Goal: Find specific page/section: Find specific page/section

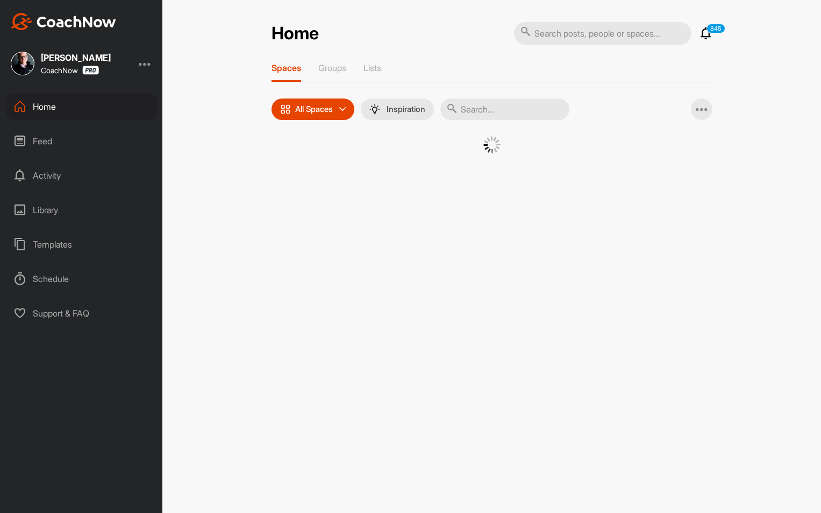
drag, startPoint x: 0, startPoint y: 0, endPoint x: 553, endPoint y: 32, distance: 554.4
click at [553, 32] on input "text" at bounding box center [602, 33] width 177 height 23
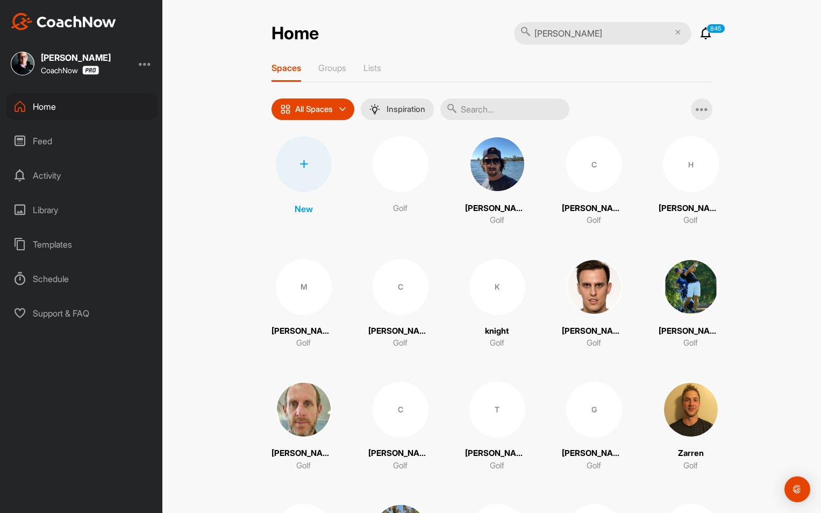
type input "[PERSON_NAME]"
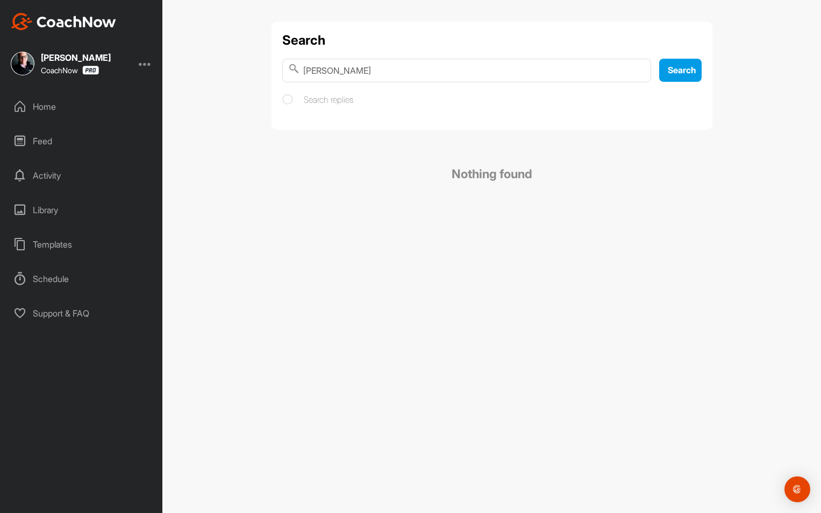
click at [382, 76] on input "[PERSON_NAME]" at bounding box center [466, 71] width 369 height 24
type input "ming"
click at [76, 96] on div "Home" at bounding box center [82, 106] width 152 height 27
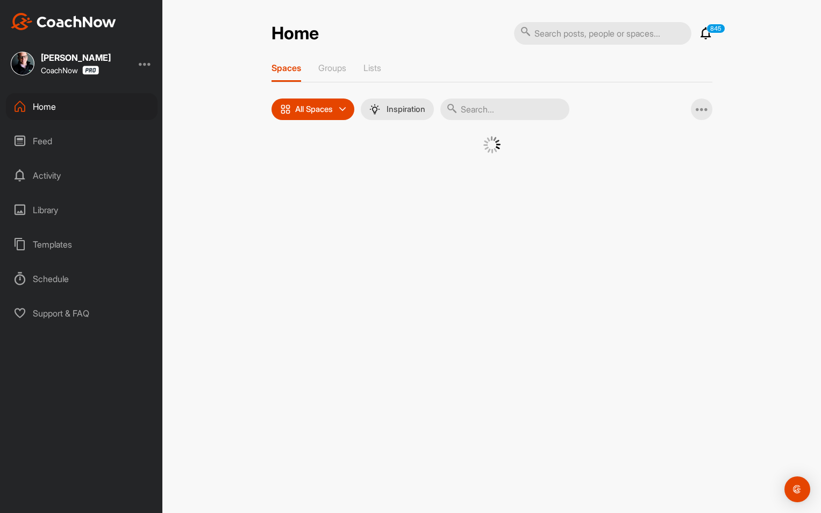
click at [483, 110] on input "text" at bounding box center [505, 109] width 129 height 22
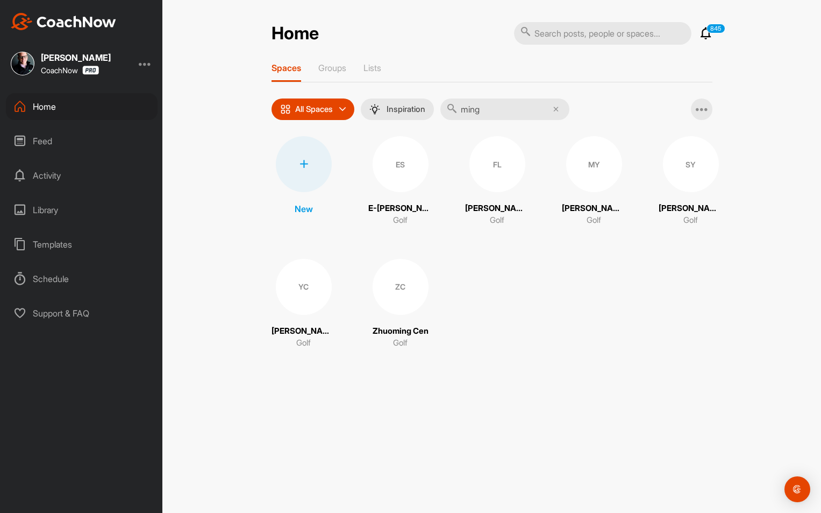
click at [504, 104] on input "ming" at bounding box center [505, 109] width 129 height 22
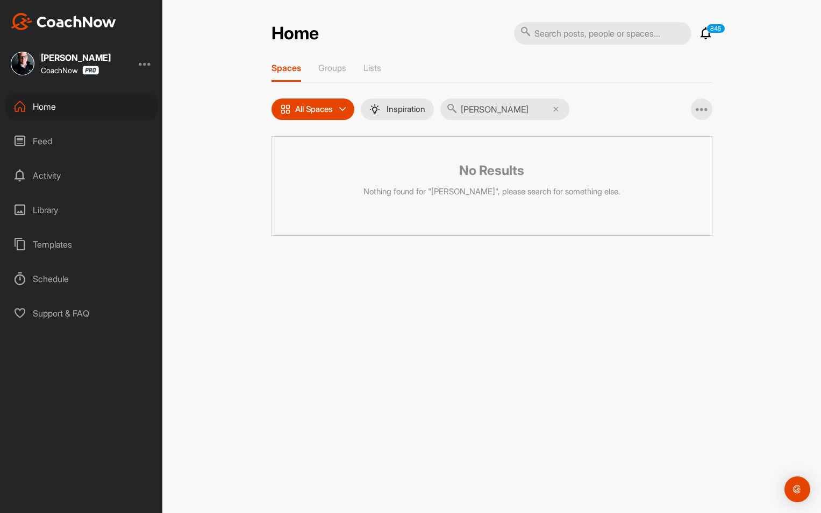
click at [503, 111] on input "[PERSON_NAME]" at bounding box center [505, 109] width 129 height 22
type input "[PERSON_NAME]"
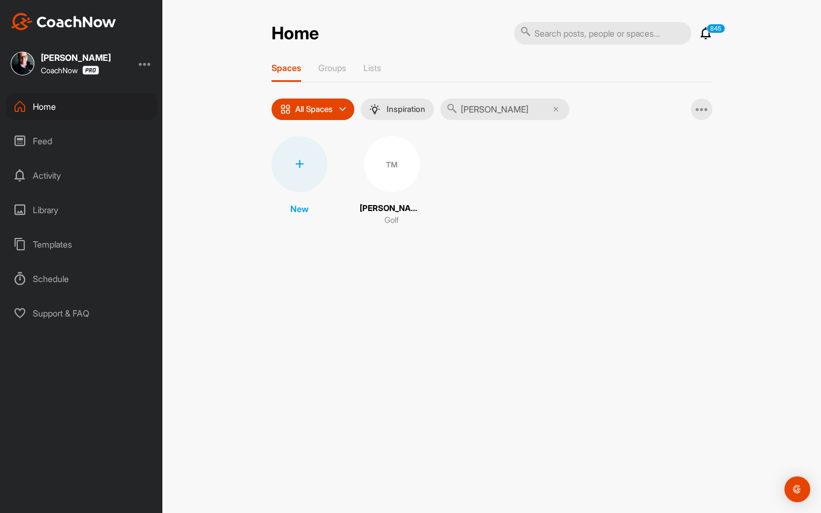
click at [388, 176] on div "TM" at bounding box center [392, 164] width 56 height 56
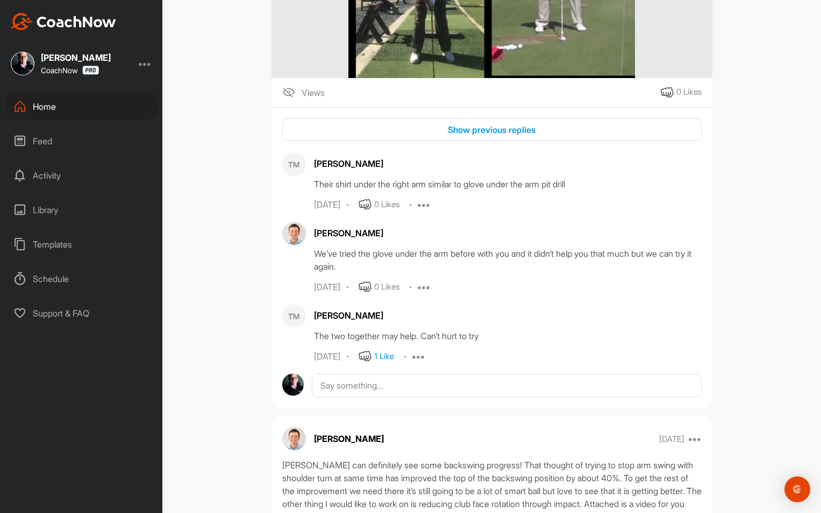
scroll to position [415, 0]
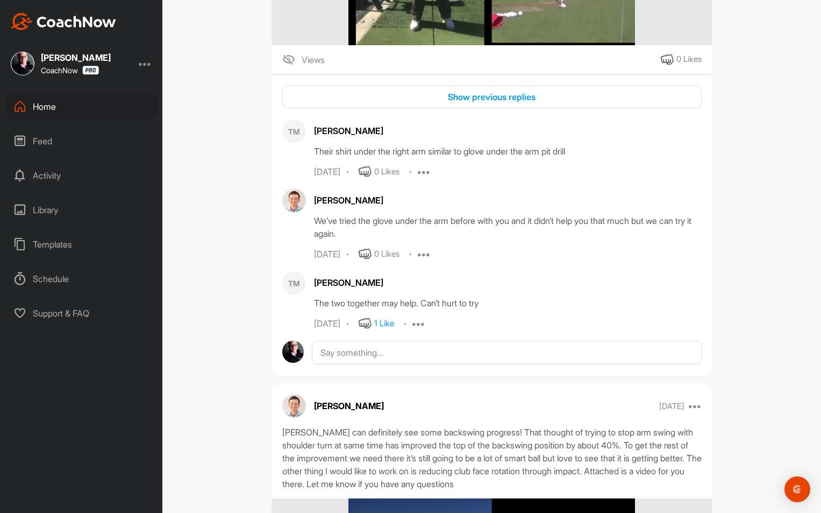
click at [95, 87] on div "[PERSON_NAME] CoachNow Home Feed Activity Library Templates Schedule Support & …" at bounding box center [81, 256] width 162 height 513
click at [77, 119] on div "Home" at bounding box center [82, 106] width 152 height 27
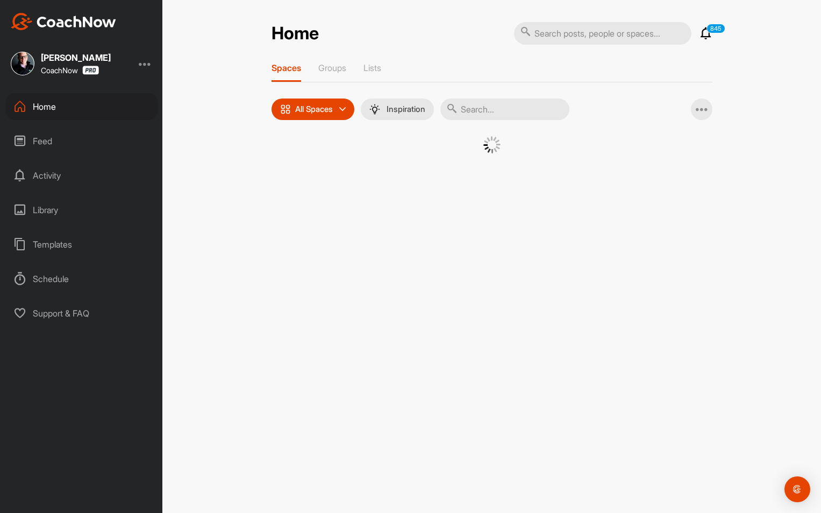
click at [478, 110] on input "text" at bounding box center [505, 109] width 129 height 22
type input "[PERSON_NAME]"
click at [404, 169] on div "TG" at bounding box center [392, 164] width 56 height 56
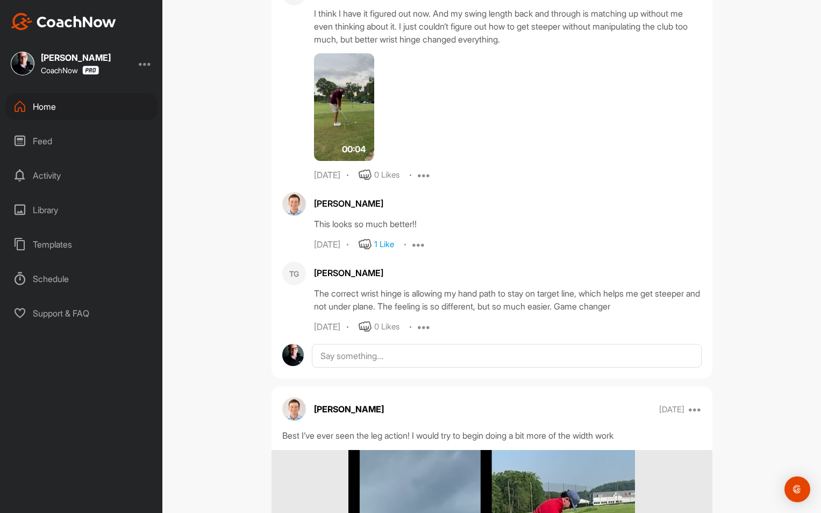
scroll to position [655, 0]
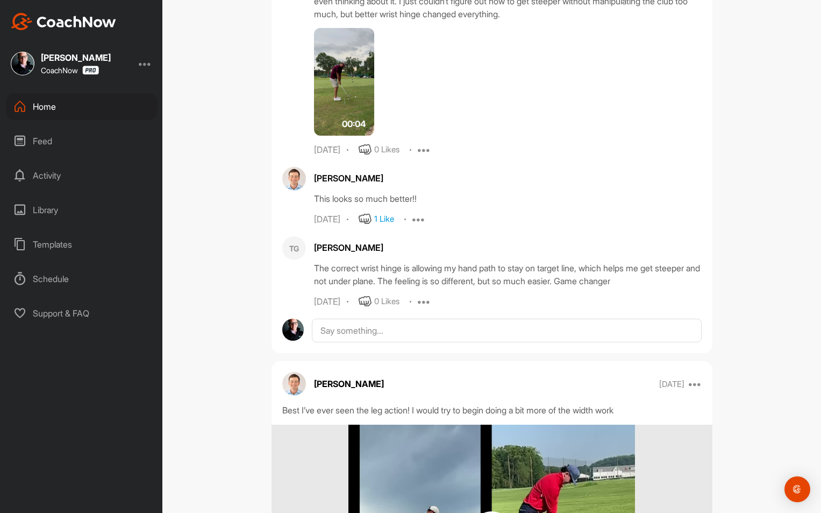
click at [86, 125] on div "Home Feed Activity Library Templates Schedule Support & FAQ" at bounding box center [81, 209] width 162 height 233
click at [101, 96] on div "Home" at bounding box center [82, 106] width 152 height 27
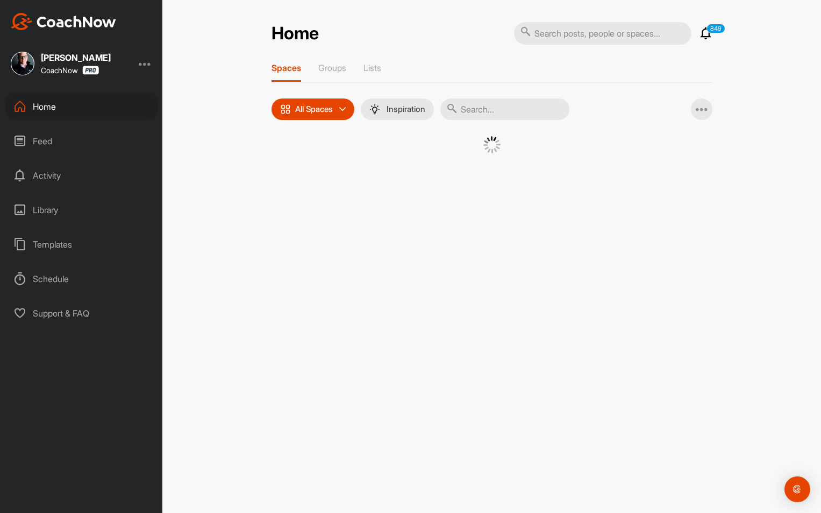
click at [476, 116] on input "text" at bounding box center [505, 109] width 129 height 22
paste input "[PERSON_NAME]"
type input "[PERSON_NAME]"
click at [394, 176] on div "EM" at bounding box center [392, 164] width 56 height 56
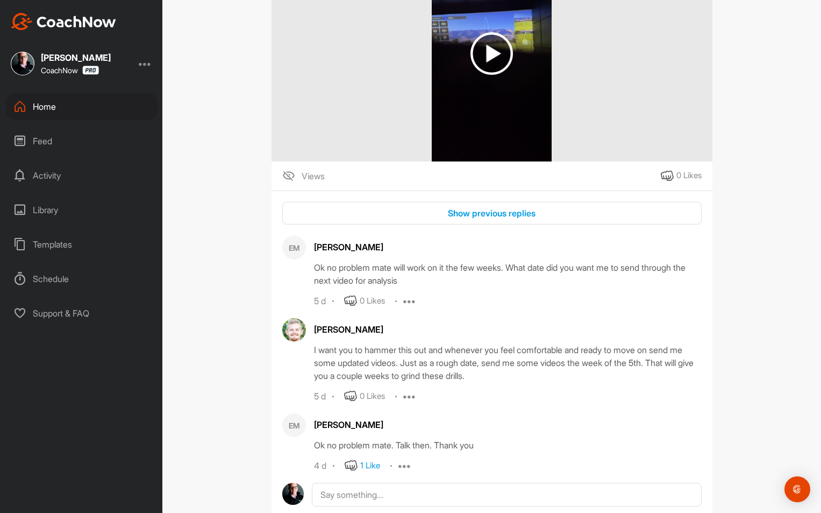
scroll to position [347, 0]
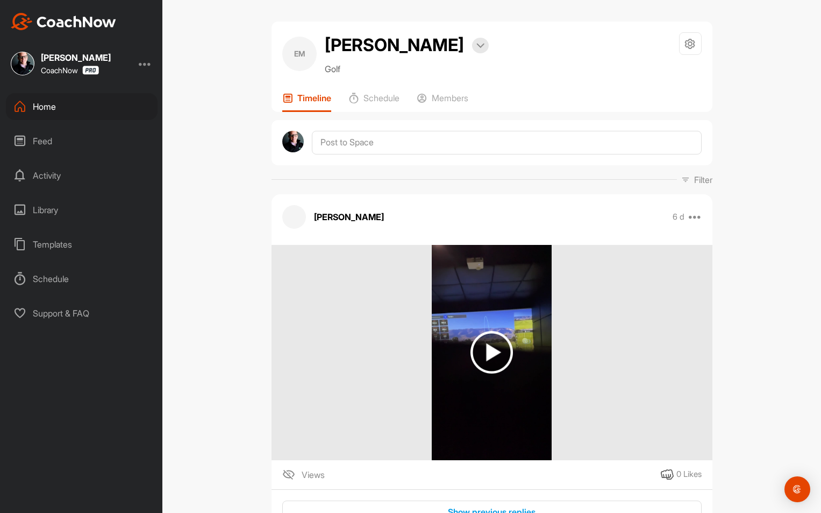
scroll to position [347, 0]
